Goal: Information Seeking & Learning: Learn about a topic

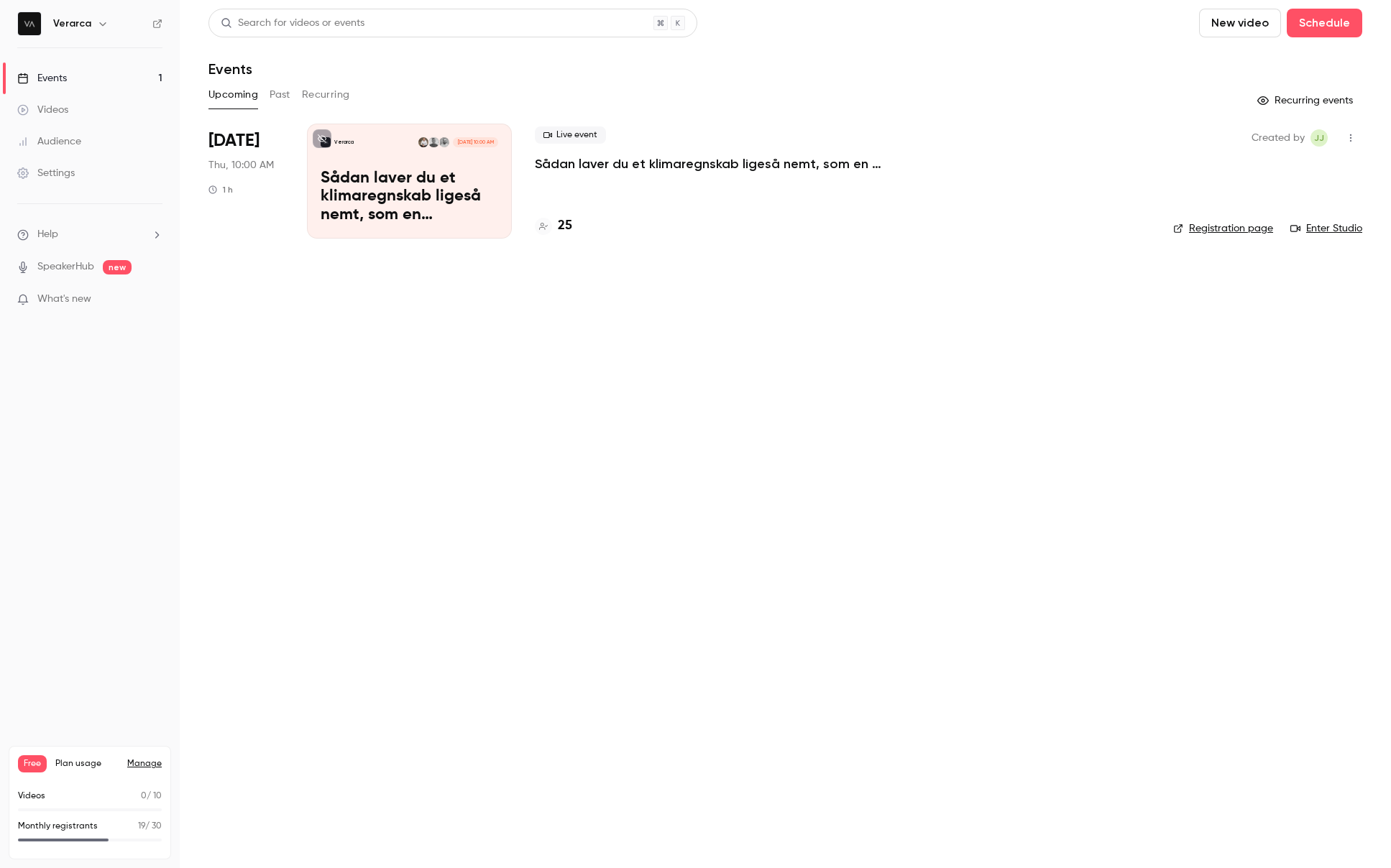
click at [563, 222] on h4 "25" at bounding box center [565, 226] width 14 height 20
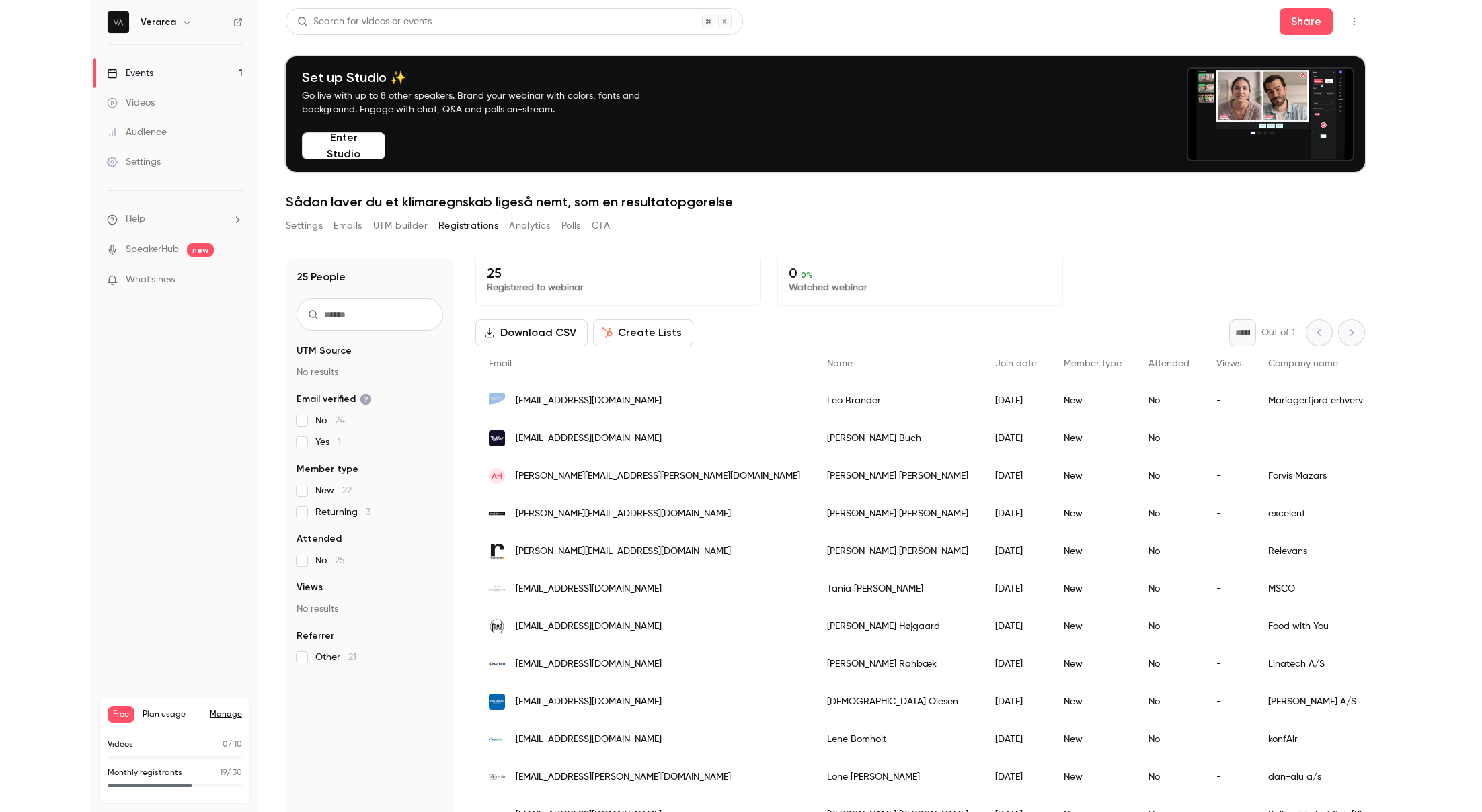
scroll to position [16, 0]
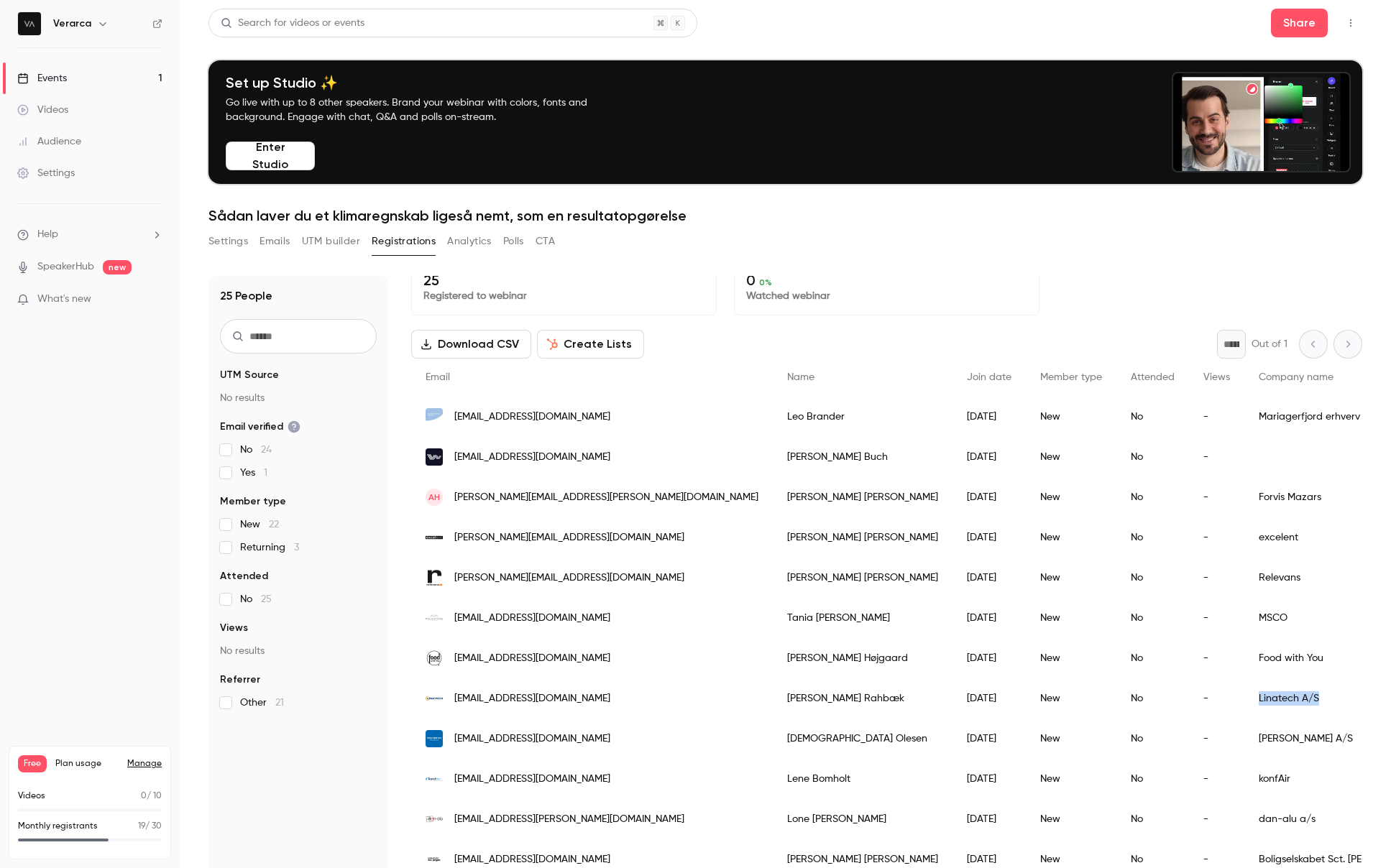
copy div "Linatech A/S"
drag, startPoint x: 1159, startPoint y: 698, endPoint x: 1069, endPoint y: 702, distance: 90.1
click at [1069, 702] on div "[EMAIL_ADDRESS][DOMAIN_NAME] [PERSON_NAME] [DATE] New No - Linatech A/S" at bounding box center [1192, 698] width 1562 height 40
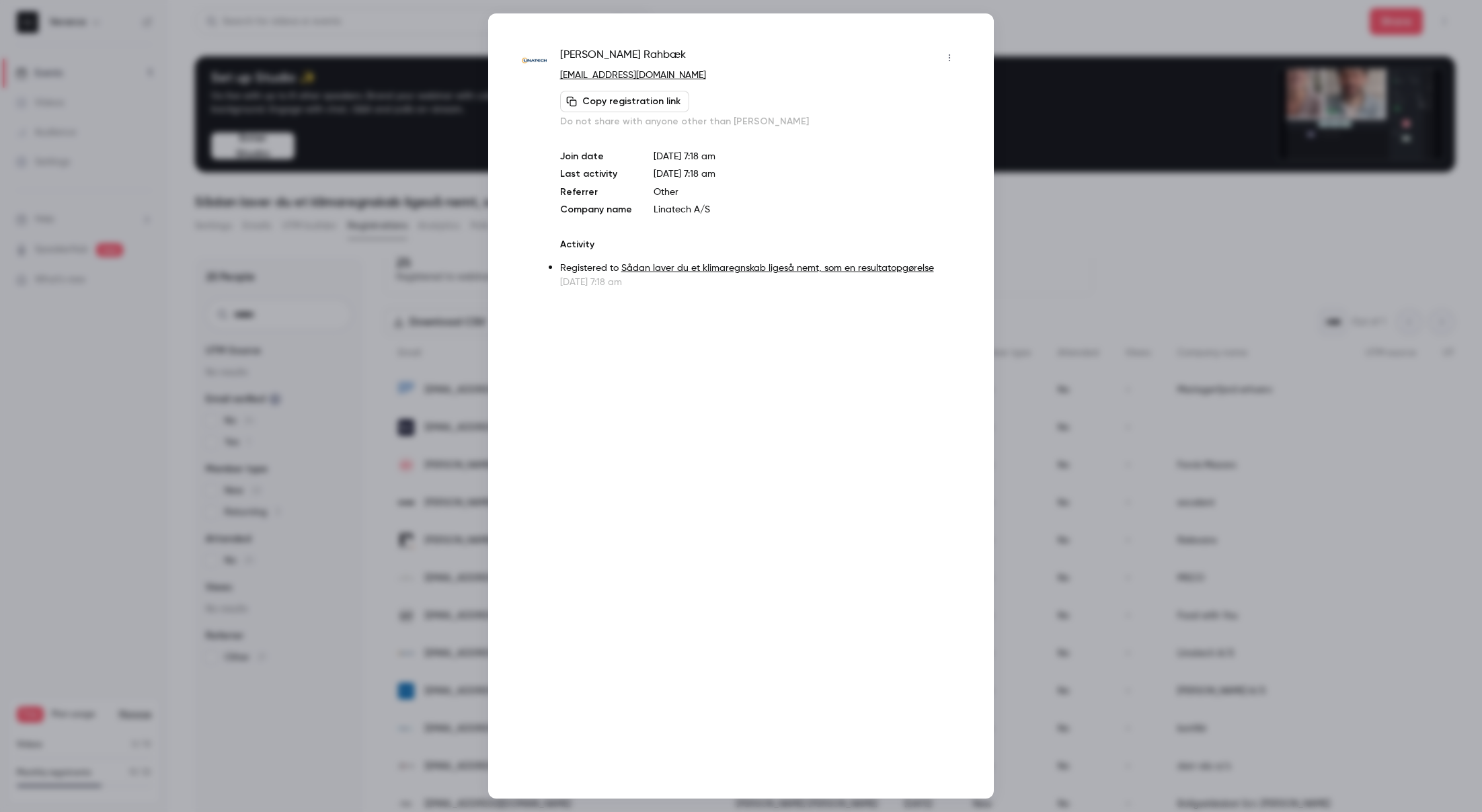
drag, startPoint x: 1235, startPoint y: 174, endPoint x: 1013, endPoint y: 162, distance: 222.3
click at [1234, 174] on div at bounding box center [741, 406] width 1482 height 812
